Goal: Navigation & Orientation: Find specific page/section

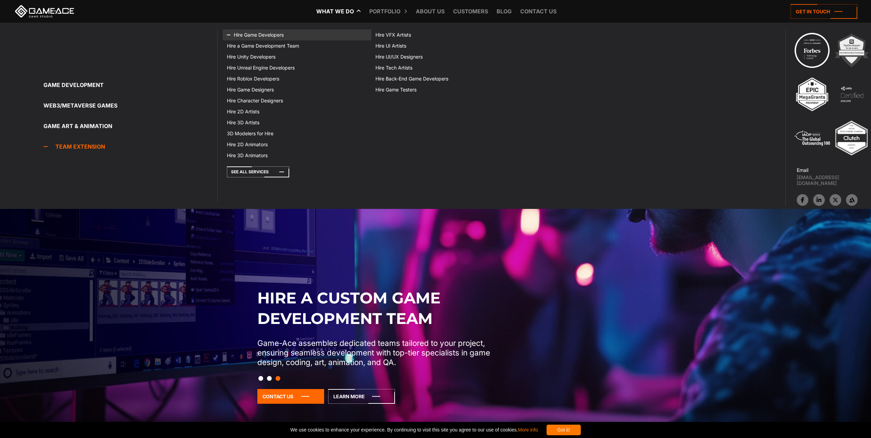
click at [266, 34] on link "Hire Game Developers" at bounding box center [297, 34] width 149 height 11
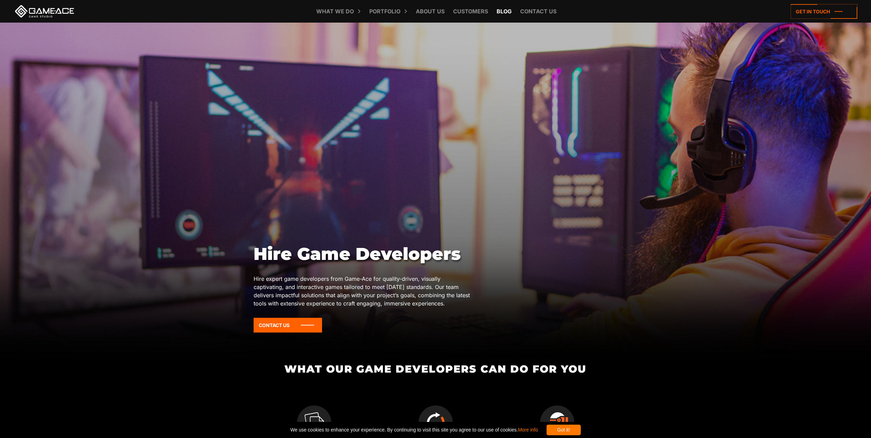
click at [507, 10] on link "Blog" at bounding box center [504, 11] width 22 height 23
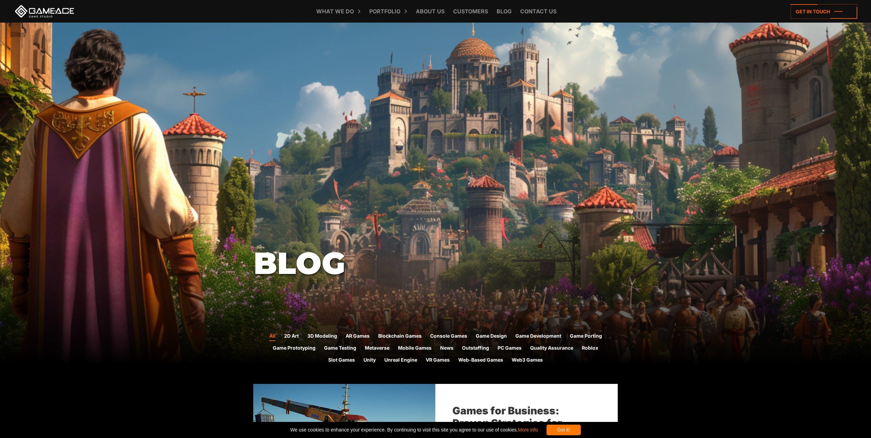
click at [539, 10] on link "Contact us" at bounding box center [538, 11] width 43 height 23
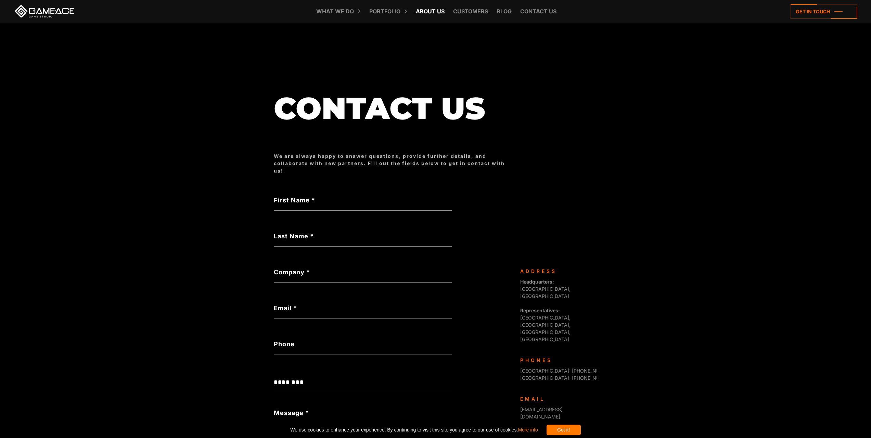
click at [427, 12] on link "About Us" at bounding box center [430, 11] width 36 height 23
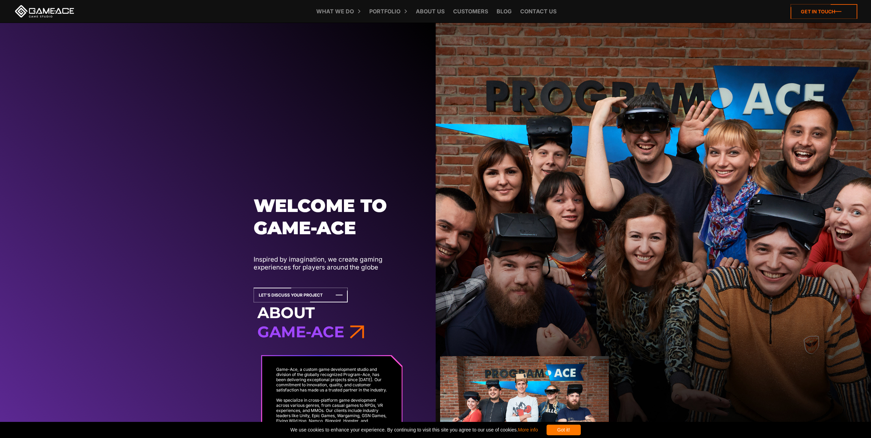
click at [813, 10] on icon at bounding box center [824, 11] width 67 height 15
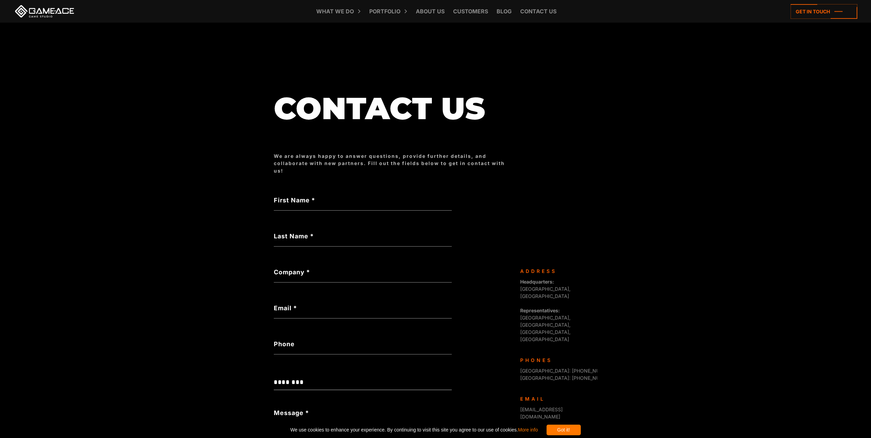
click at [41, 13] on link at bounding box center [45, 11] width 62 height 12
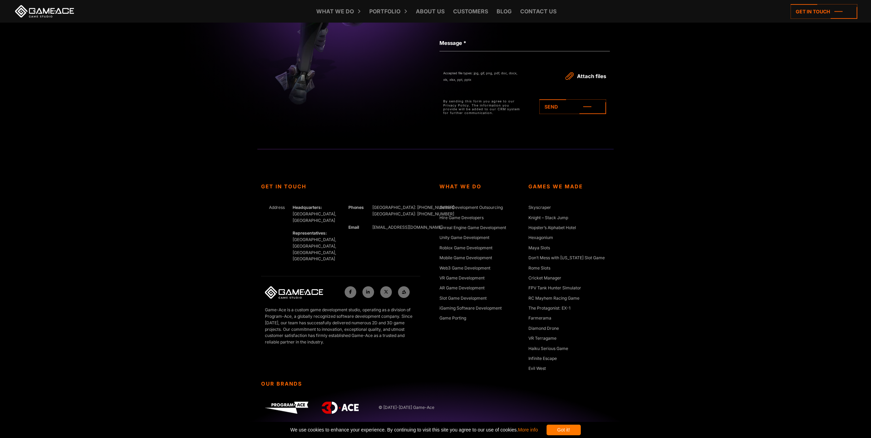
scroll to position [3135, 0]
